Goal: Task Accomplishment & Management: Use online tool/utility

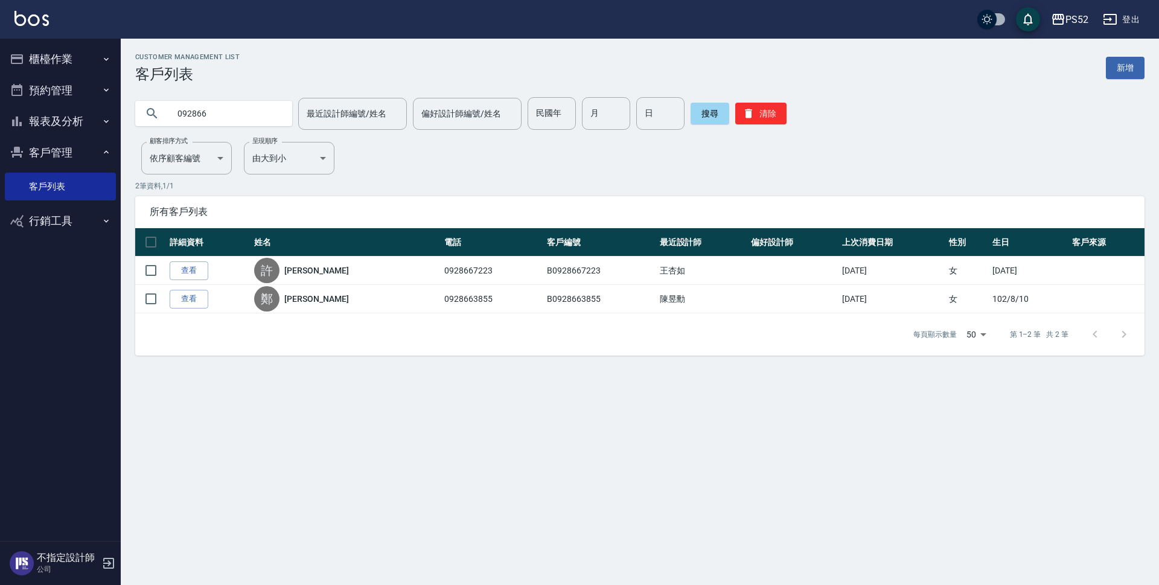
click at [79, 89] on button "預約管理" at bounding box center [60, 90] width 111 height 31
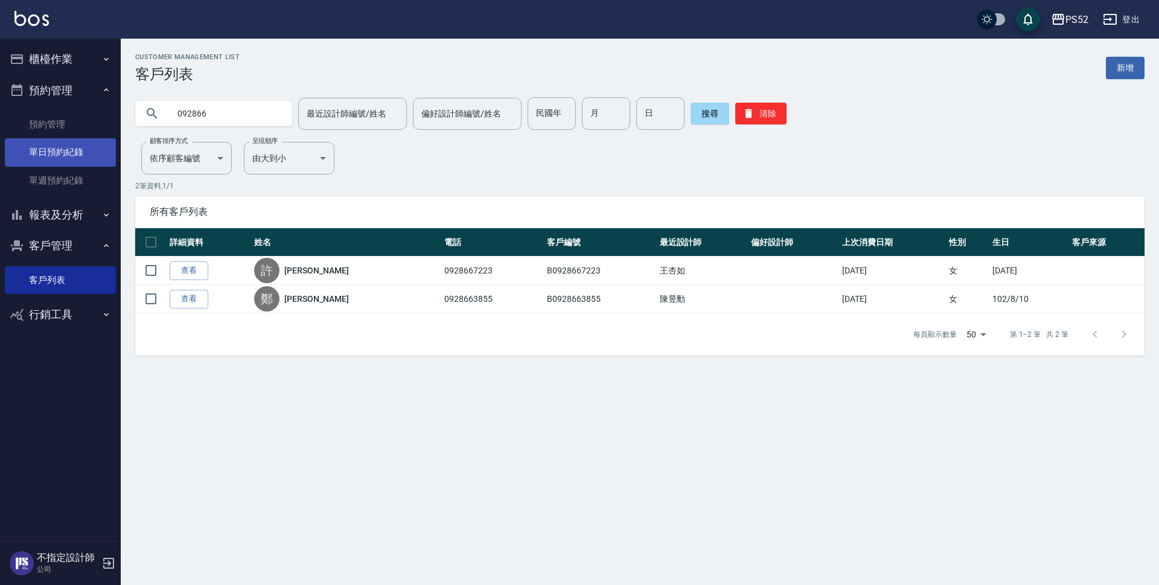
click at [99, 147] on link "單日預約紀錄" at bounding box center [60, 152] width 111 height 28
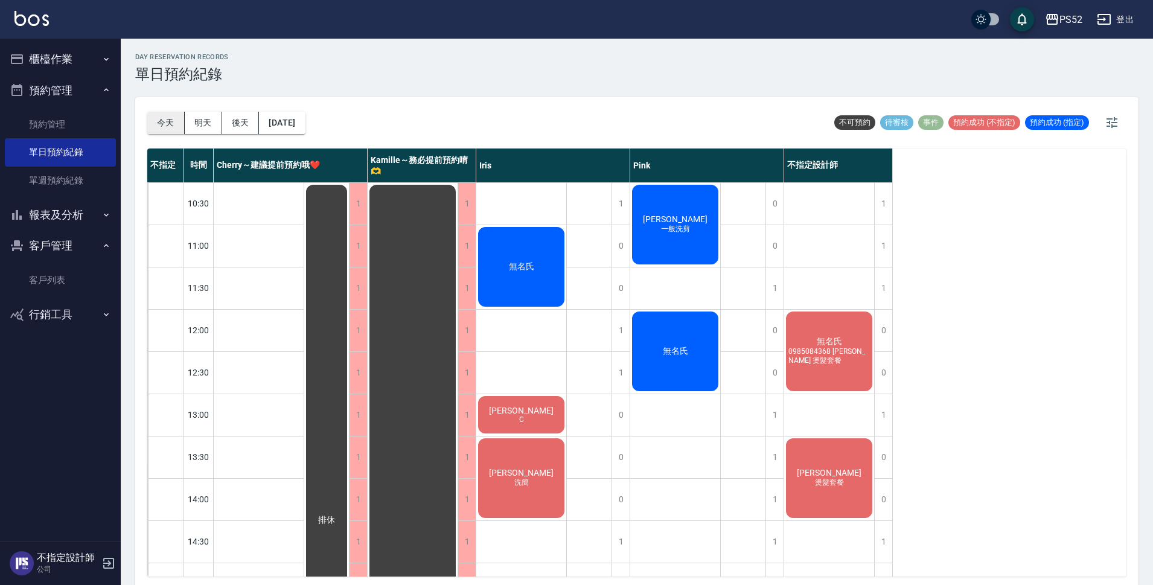
click at [158, 120] on button "今天" at bounding box center [165, 123] width 37 height 22
click at [212, 127] on button "明天" at bounding box center [203, 123] width 37 height 22
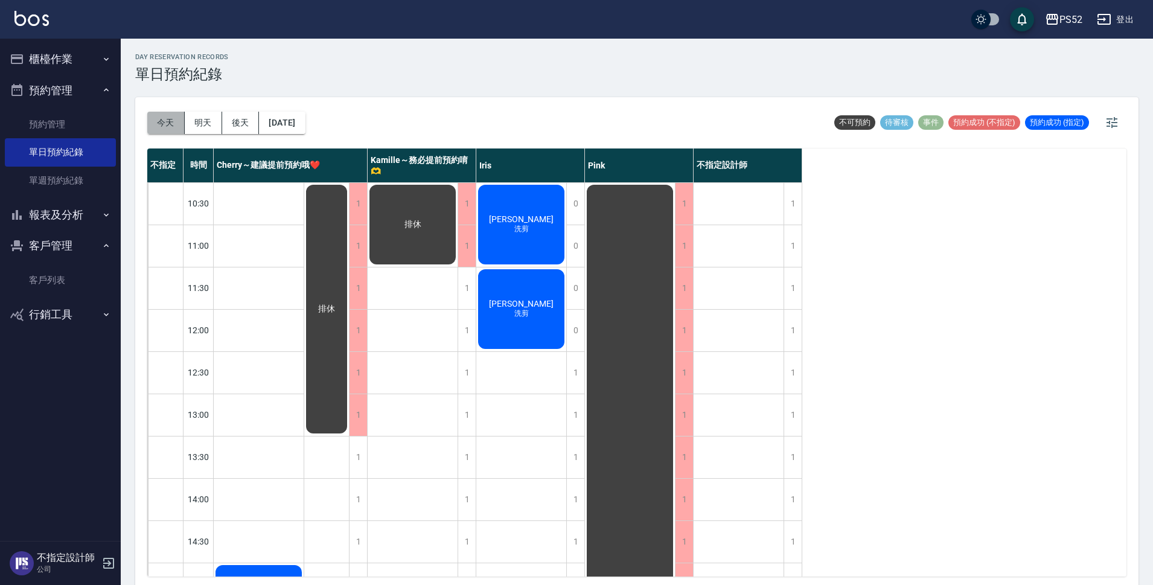
click at [183, 130] on button "今天" at bounding box center [165, 123] width 37 height 22
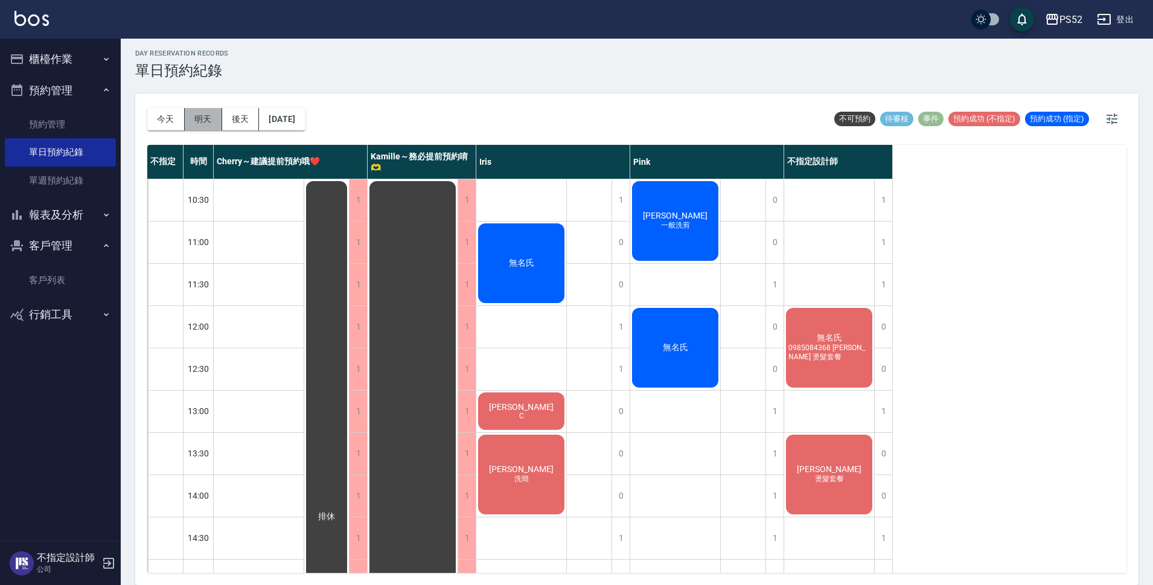
click at [208, 123] on button "明天" at bounding box center [203, 119] width 37 height 22
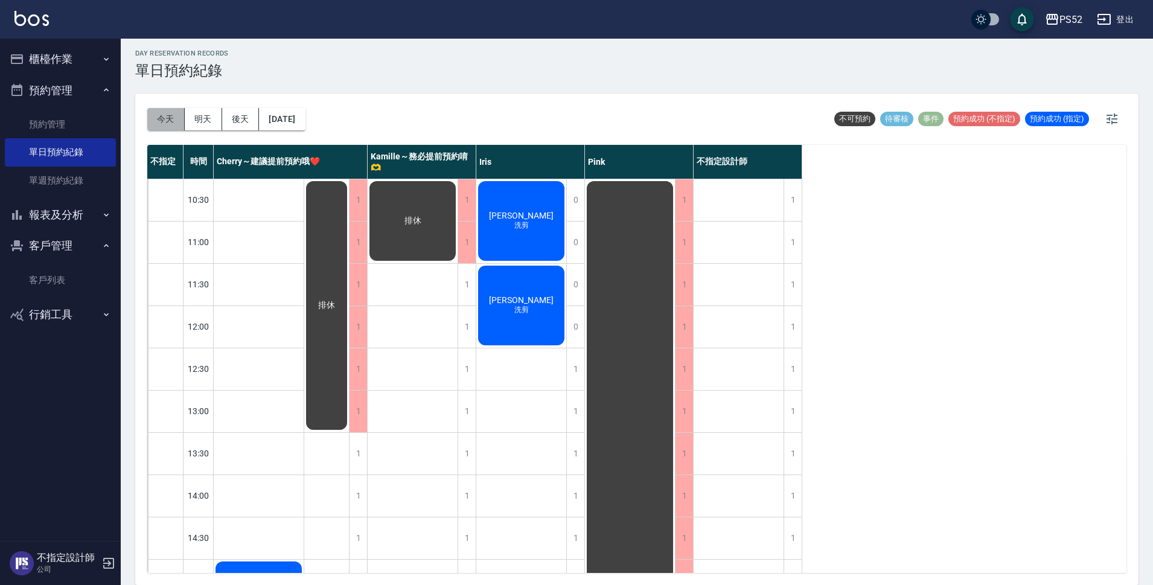
click at [174, 122] on button "今天" at bounding box center [165, 119] width 37 height 22
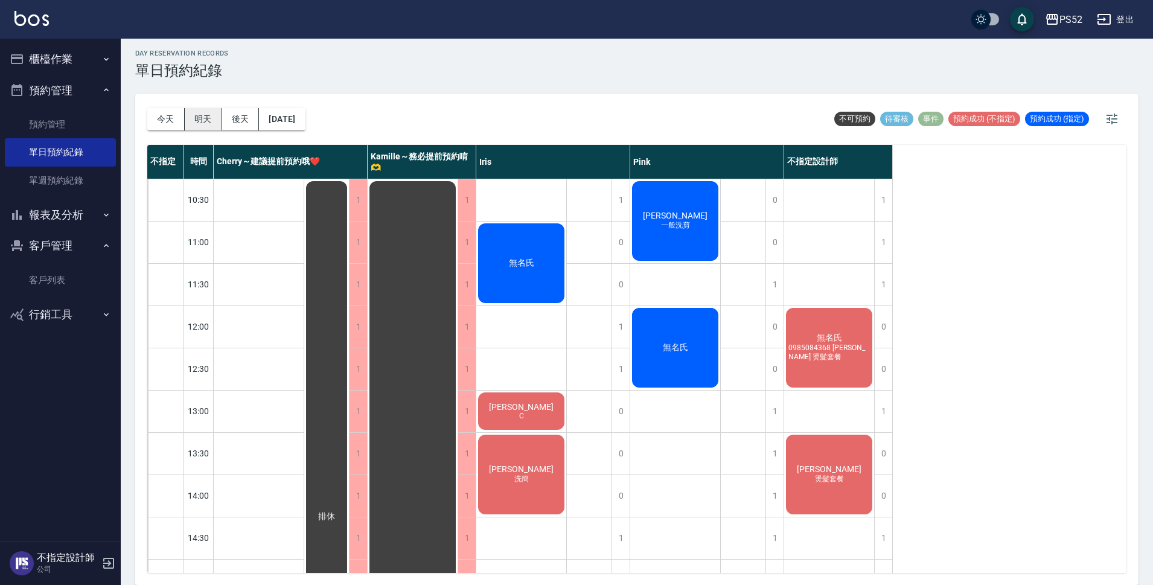
click at [197, 124] on button "明天" at bounding box center [203, 119] width 37 height 22
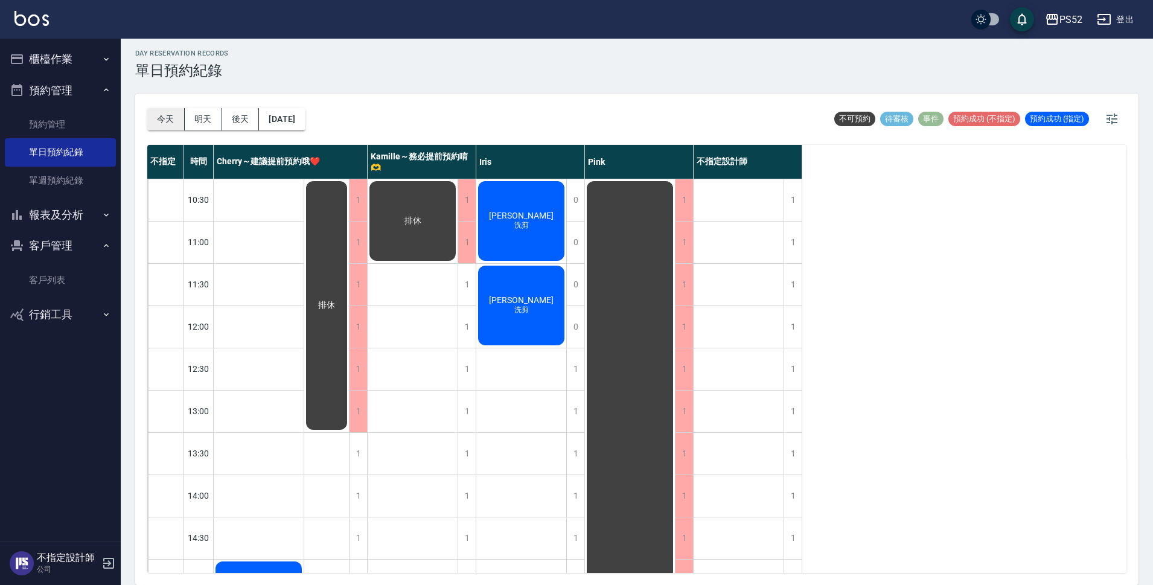
click at [168, 124] on button "今天" at bounding box center [165, 119] width 37 height 22
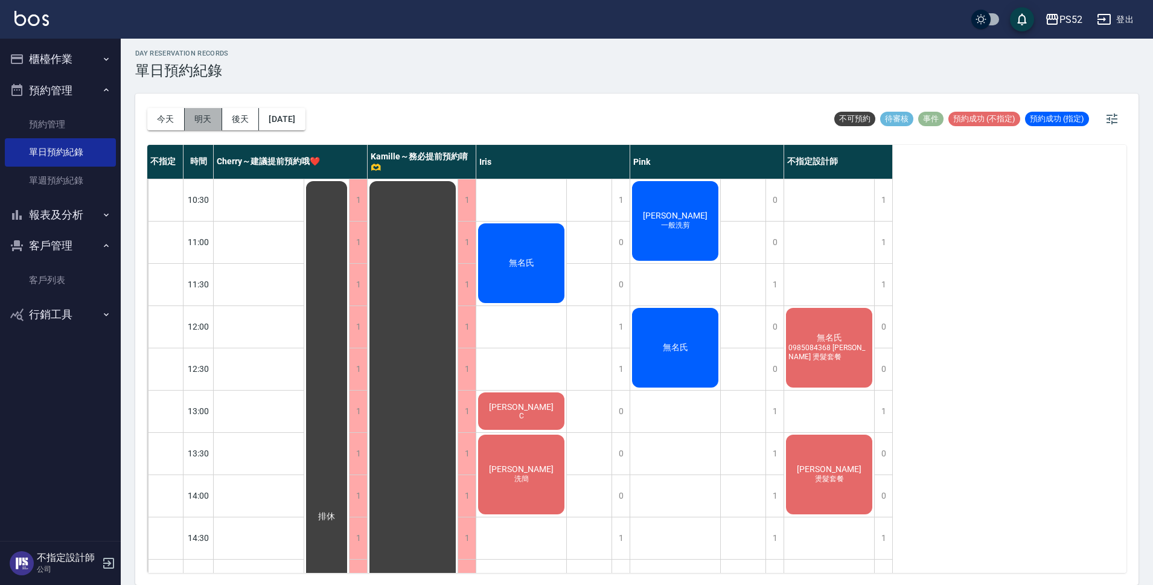
click at [202, 117] on button "明天" at bounding box center [203, 119] width 37 height 22
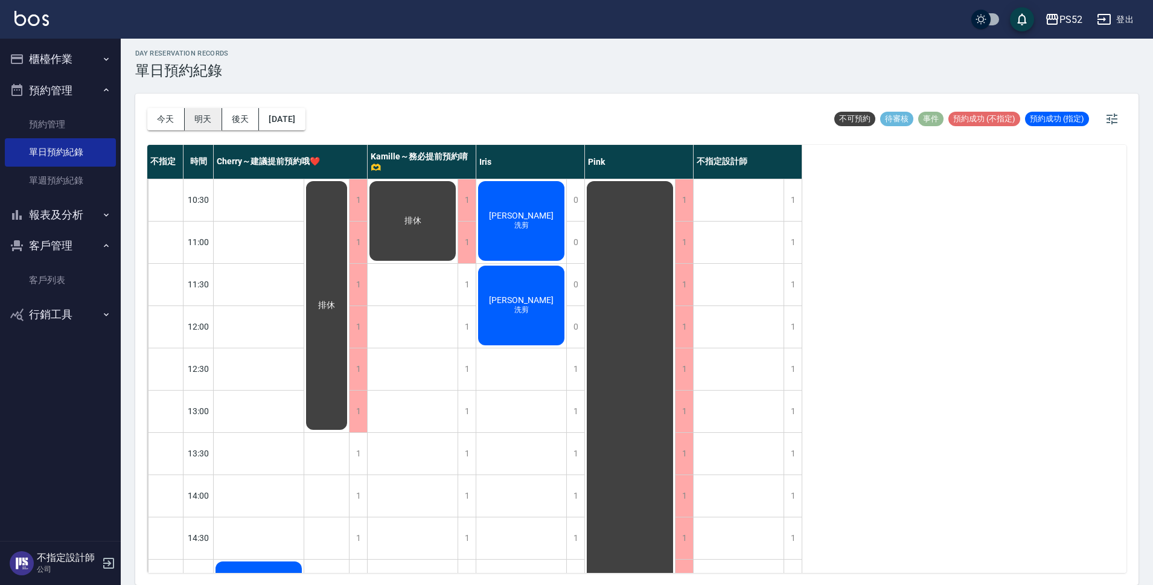
click at [202, 117] on div "day Reservation records 單日預約紀錄 [DATE] [DATE] [DATE] [DATE] 不可預約 待審核 事件 預約成功 (不指…" at bounding box center [637, 310] width 1032 height 550
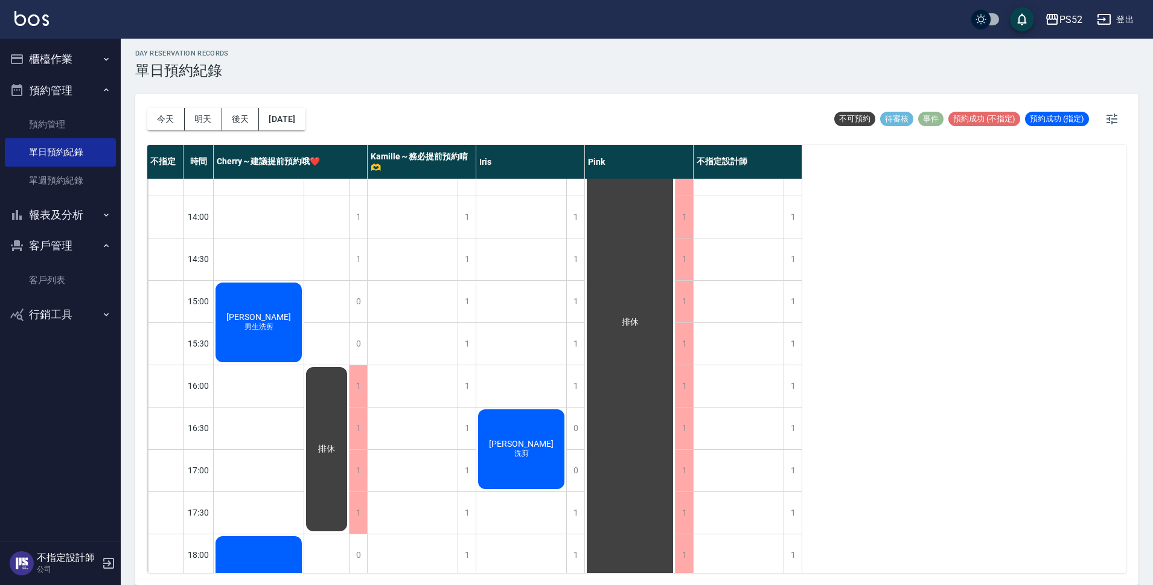
scroll to position [282, 0]
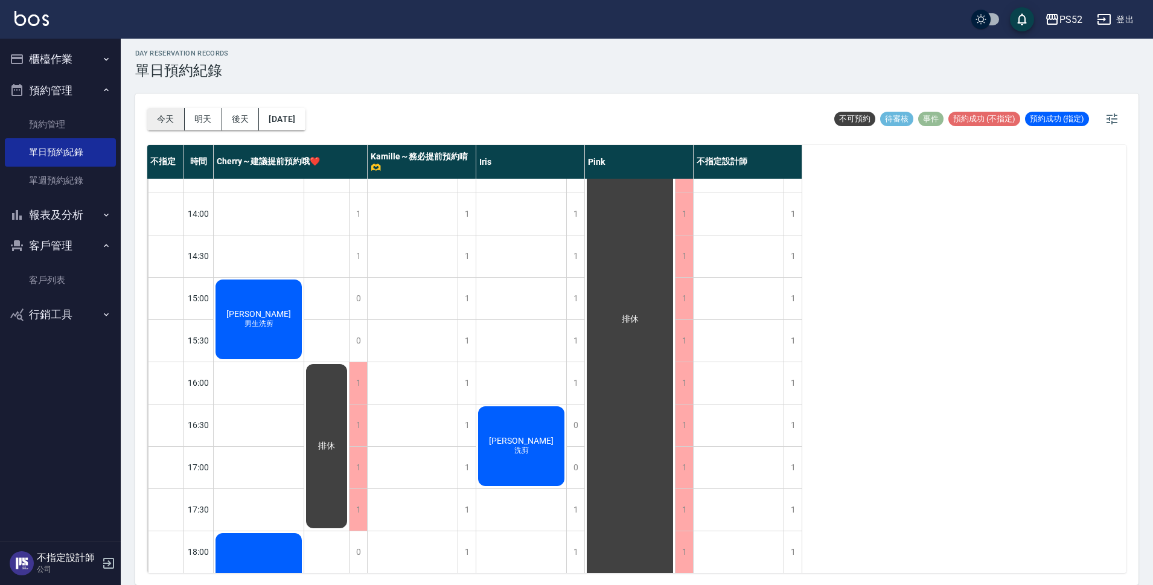
click at [171, 116] on button "今天" at bounding box center [165, 119] width 37 height 22
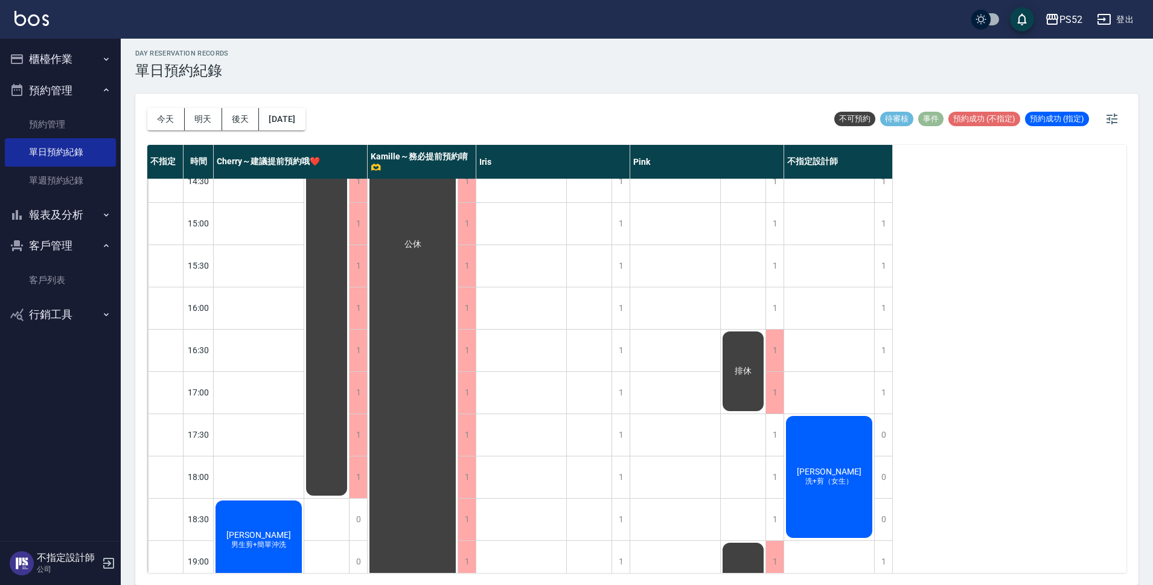
scroll to position [362, 0]
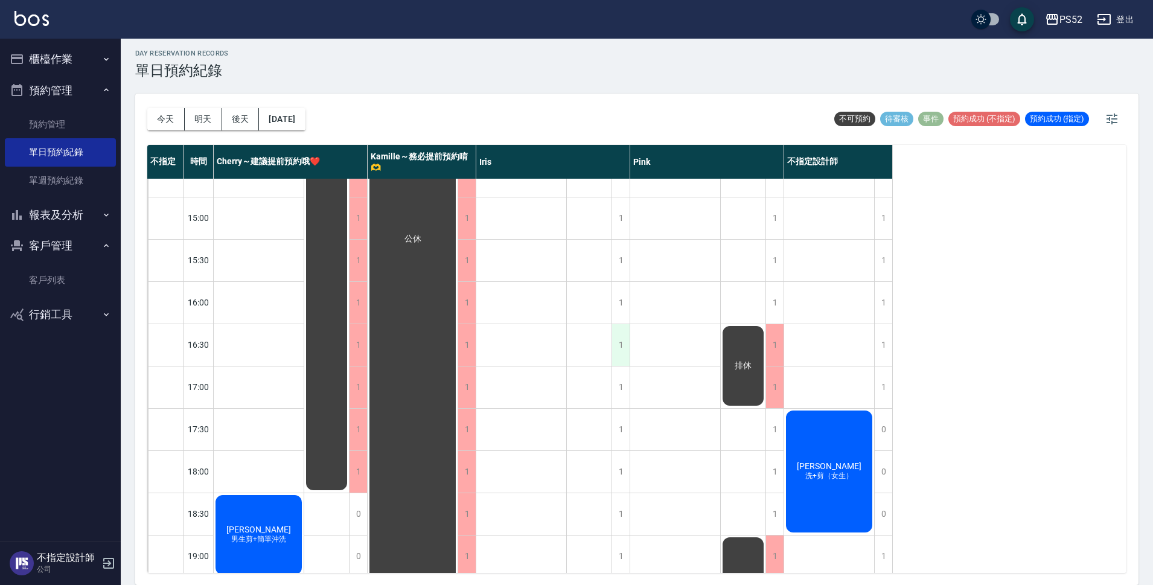
click at [619, 342] on div "1" at bounding box center [621, 345] width 18 height 42
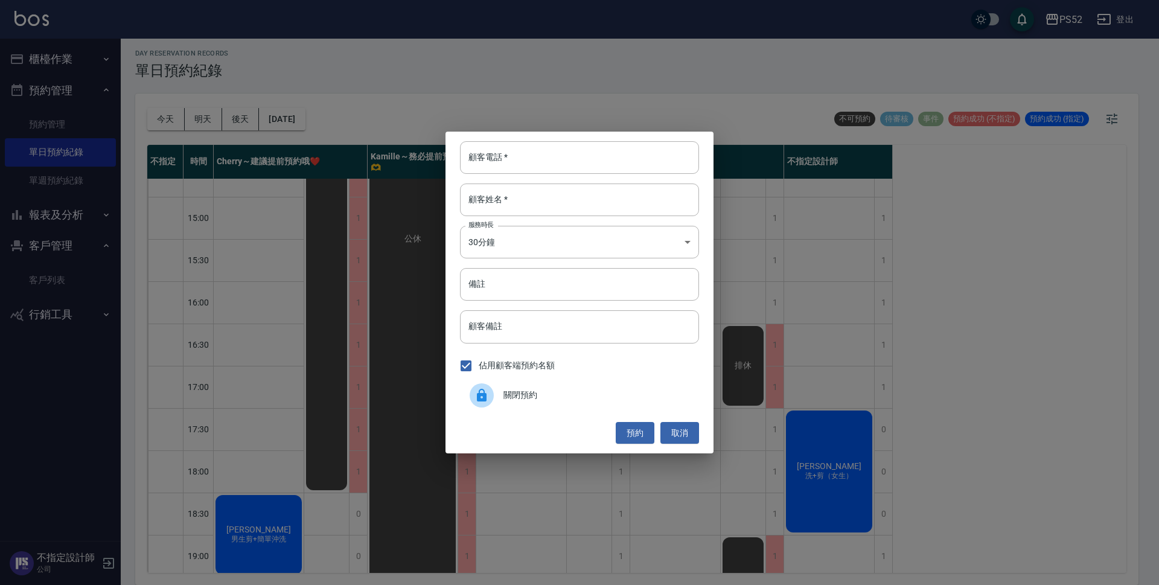
click at [511, 390] on span "關閉預約" at bounding box center [597, 395] width 186 height 13
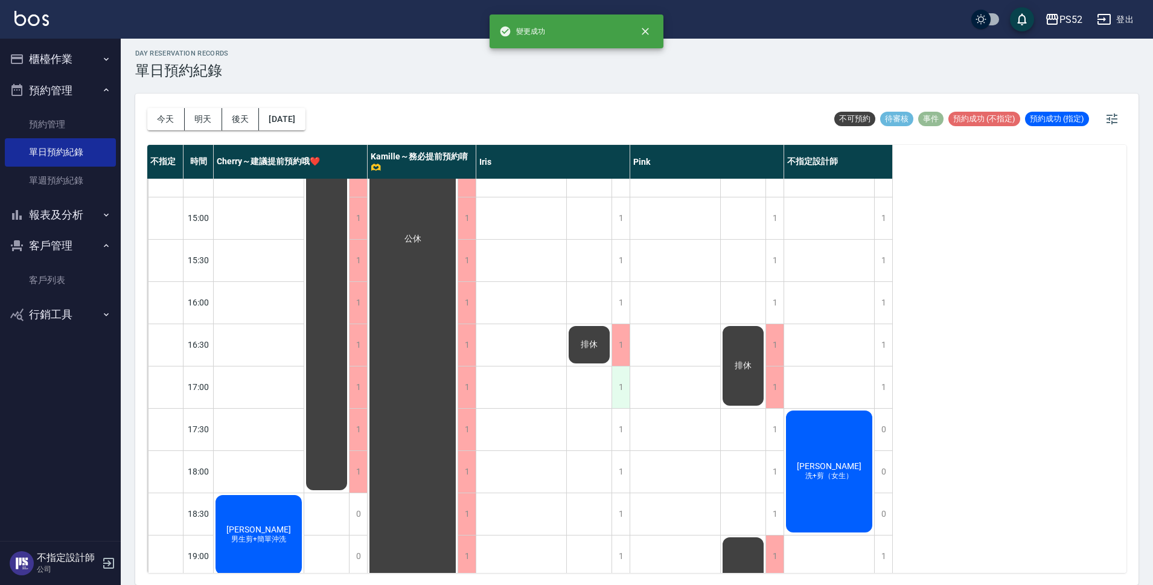
click at [627, 378] on div "1" at bounding box center [621, 388] width 18 height 42
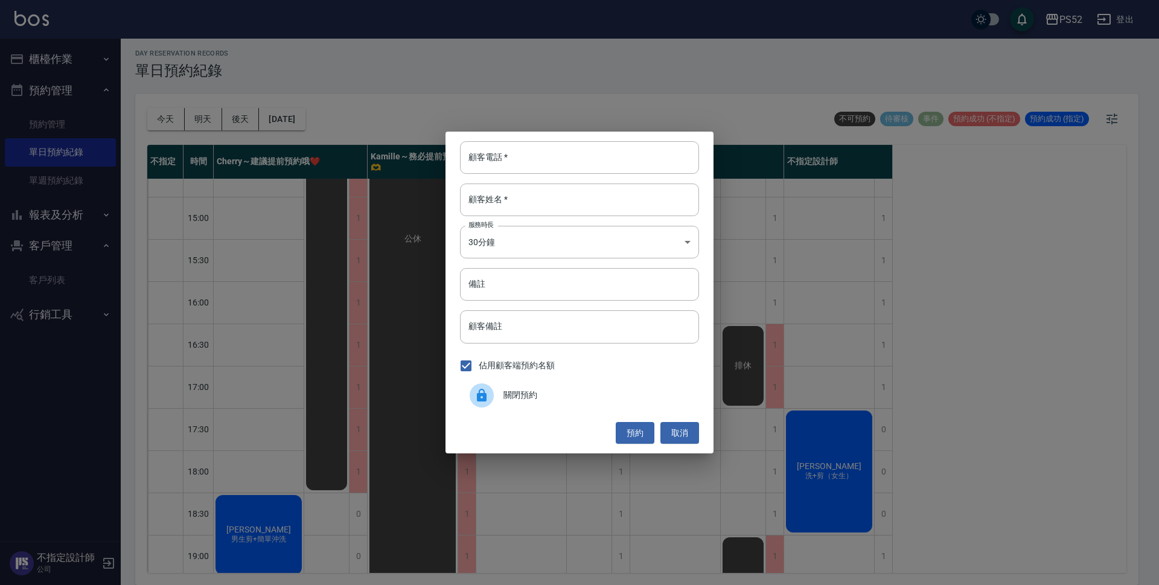
click at [534, 391] on span "關閉預約" at bounding box center [597, 395] width 186 height 13
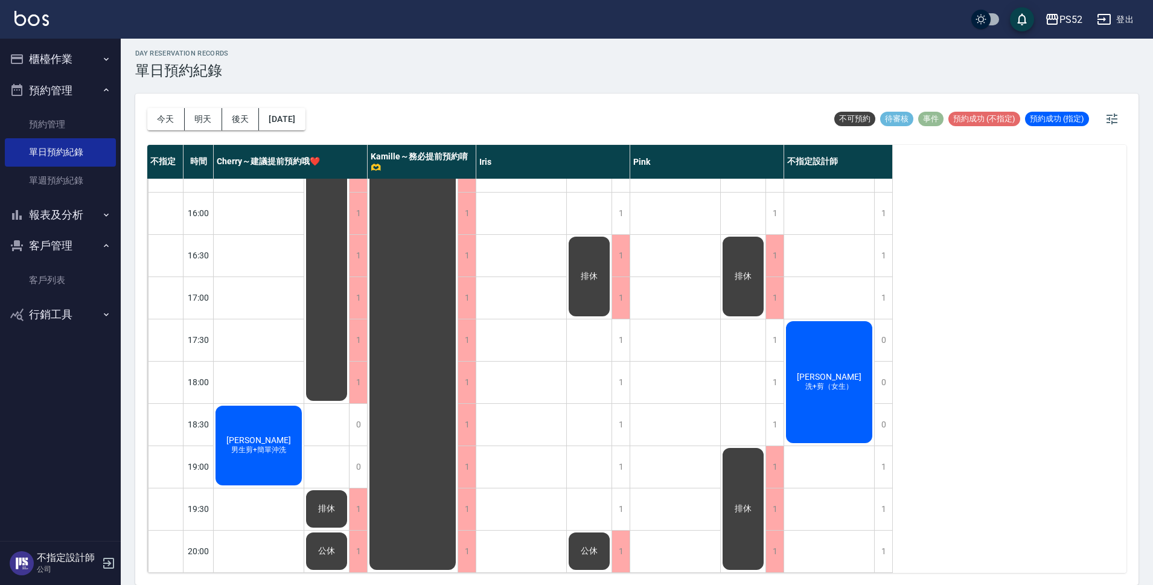
scroll to position [462, 0]
